Goal: Check status: Check status

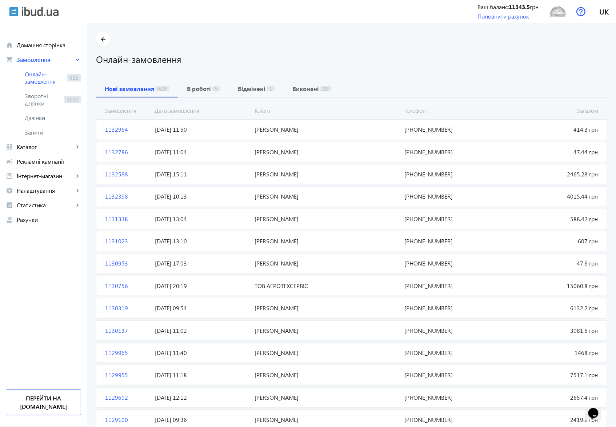
click at [113, 128] on span "1132964" at bounding box center [127, 129] width 50 height 8
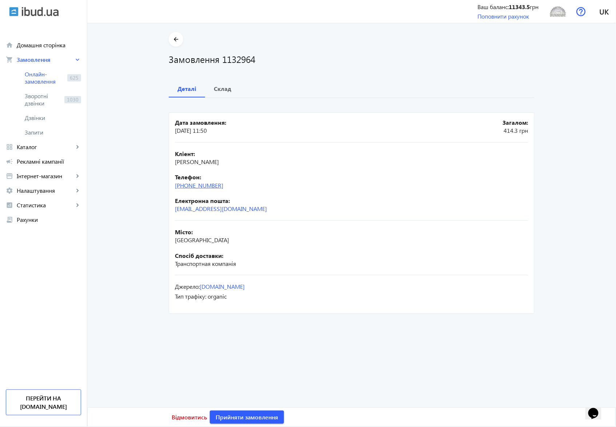
drag, startPoint x: 228, startPoint y: 186, endPoint x: 188, endPoint y: 185, distance: 40.0
click at [188, 185] on div "Телефон: [PHONE_NUMBER]" at bounding box center [351, 181] width 353 height 16
copy link "50) [PHONE_NUMBER]"
click at [224, 88] on b "Склад" at bounding box center [222, 89] width 17 height 6
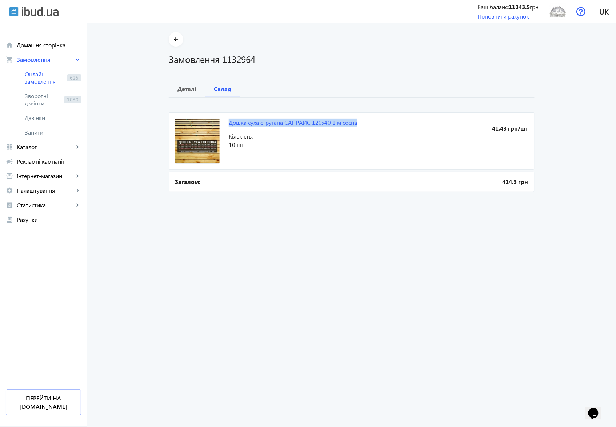
drag, startPoint x: 224, startPoint y: 121, endPoint x: 356, endPoint y: 121, distance: 131.6
click at [356, 121] on mat-card "Дошка суха стругана САΗΡАЙC 120х40 1 м сосна 41.43 грн/шт Кількість: 10 шт" at bounding box center [352, 140] width 366 height 57
copy link "Дошка суха стругана САΗΡАЙC 120х40 1 м сосна"
drag, startPoint x: 257, startPoint y: 59, endPoint x: 220, endPoint y: 60, distance: 37.1
click at [220, 60] on h1 "Замовлення 1132964" at bounding box center [352, 59] width 366 height 13
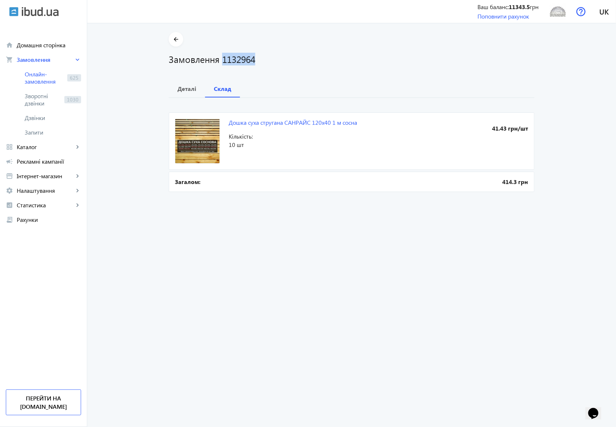
copy h1 "1132964"
